Goal: Transaction & Acquisition: Purchase product/service

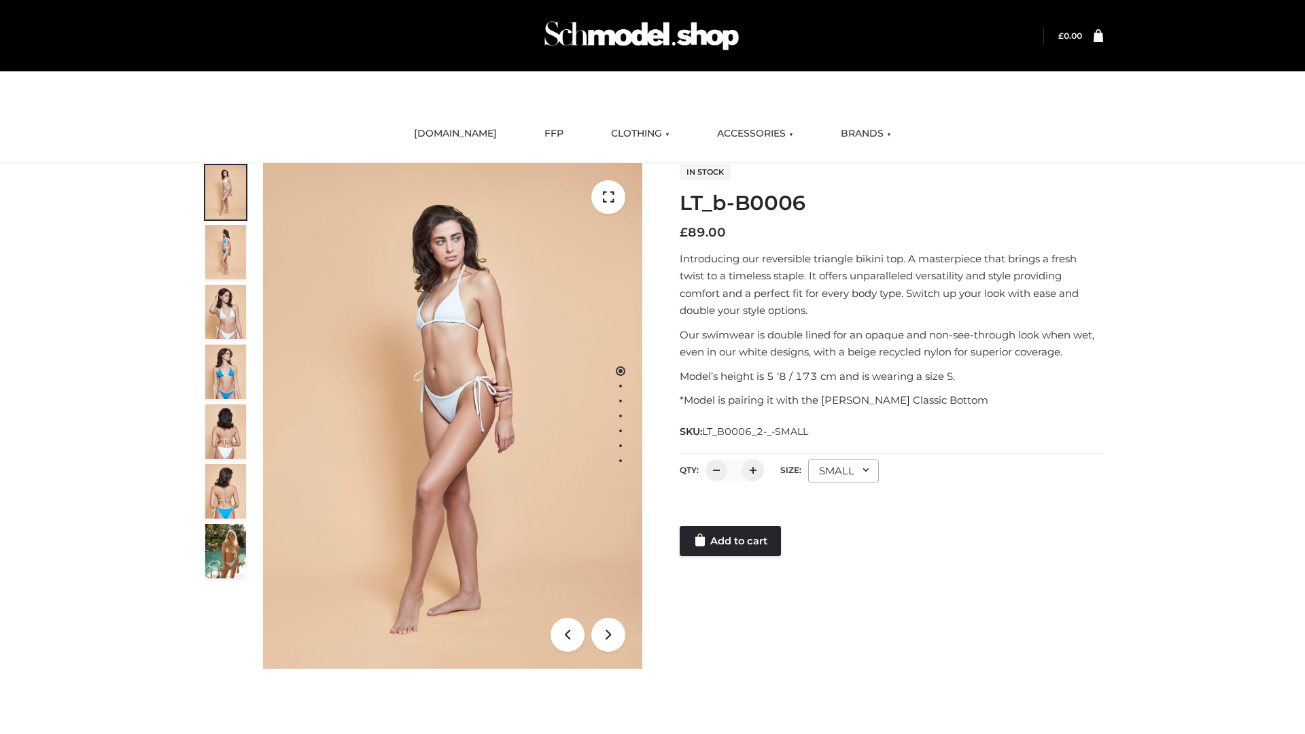
click at [731, 541] on link "Add to cart" at bounding box center [730, 541] width 101 height 30
